Goal: Transaction & Acquisition: Purchase product/service

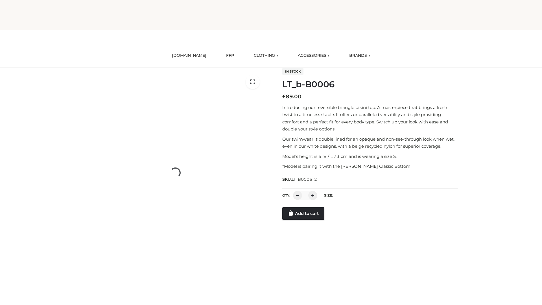
click at [304, 213] on link "Add to cart" at bounding box center [303, 213] width 42 height 12
